Goal: Find specific page/section: Find specific page/section

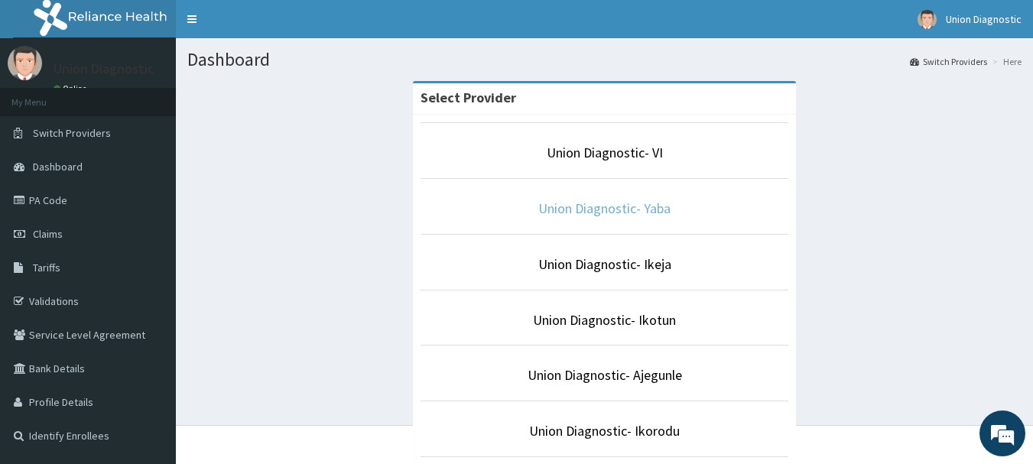
click at [612, 203] on link "Union Diagnostic- Yaba" at bounding box center [604, 208] width 132 height 18
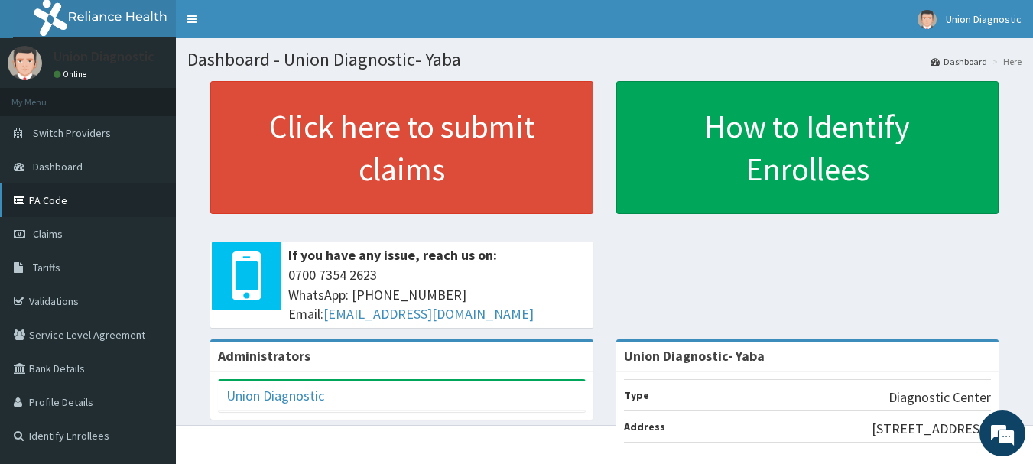
click at [80, 194] on link "PA Code" at bounding box center [88, 200] width 176 height 34
